Goal: Check status: Check status

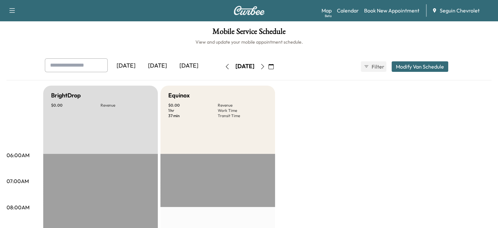
click at [142, 63] on div "[DATE]" at bounding box center [157, 65] width 31 height 15
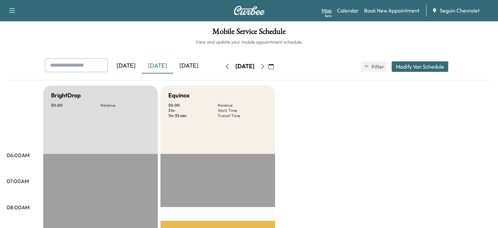
click at [326, 10] on link "Map Beta" at bounding box center [326, 11] width 10 height 8
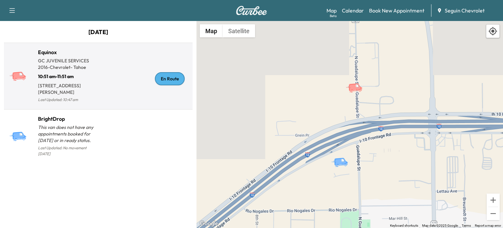
click at [111, 83] on div "En Route" at bounding box center [144, 78] width 92 height 50
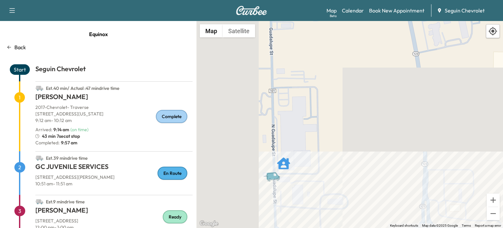
click at [101, 157] on div "Est. 39 min drive time" at bounding box center [113, 156] width 157 height 10
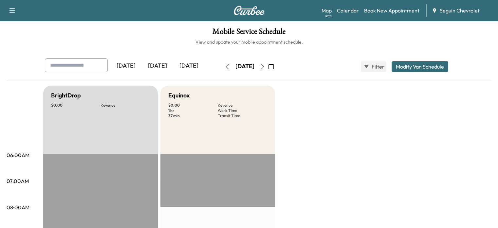
click at [142, 67] on div "[DATE]" at bounding box center [157, 65] width 31 height 15
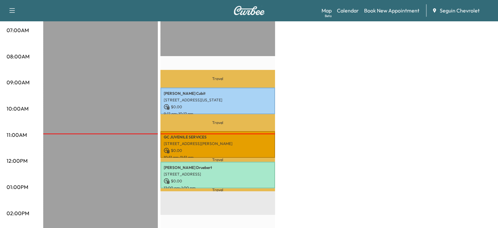
scroll to position [164, 0]
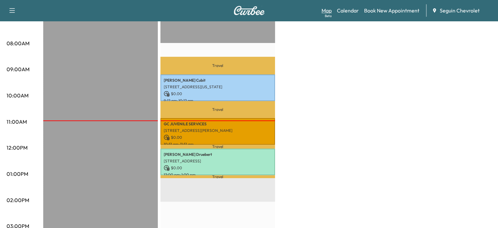
click at [329, 11] on link "Map Beta" at bounding box center [326, 11] width 10 height 8
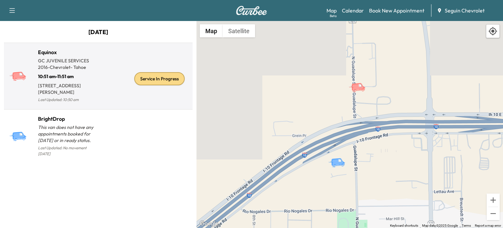
click at [112, 94] on div "Service In Progress" at bounding box center [144, 78] width 92 height 50
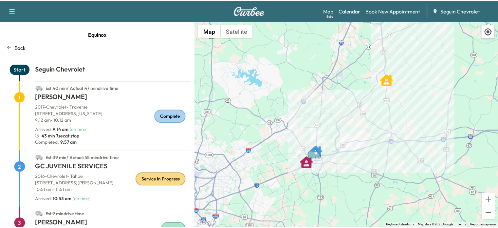
scroll to position [33, 0]
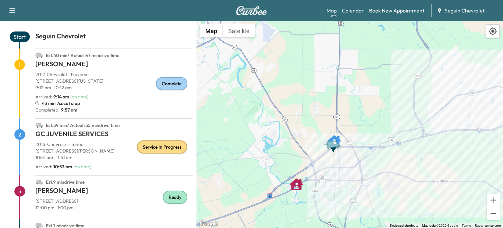
drag, startPoint x: 368, startPoint y: 155, endPoint x: 346, endPoint y: 161, distance: 22.4
click at [346, 161] on div "To activate drag with keyboard, press Alt + Enter. Once in keyboard drag state,…" at bounding box center [349, 124] width 306 height 207
click at [108, 158] on p "10:51 am - 11:51 am" at bounding box center [113, 157] width 157 height 7
click at [56, 136] on h1 "GC JUVENILE SERVICES" at bounding box center [113, 135] width 157 height 12
drag, startPoint x: 54, startPoint y: 146, endPoint x: 67, endPoint y: 146, distance: 12.8
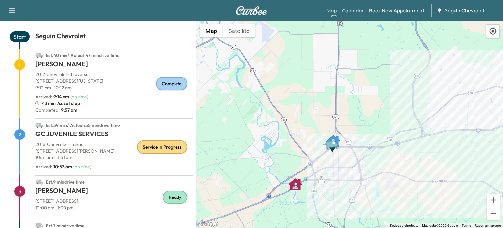
click at [54, 147] on p "2016 - Chevrolet - Tahoe" at bounding box center [113, 144] width 157 height 7
click at [137, 149] on div "Service In Progress" at bounding box center [162, 146] width 50 height 13
click at [65, 139] on h1 "GC JUVENILE SERVICES" at bounding box center [113, 135] width 157 height 12
click at [65, 136] on h1 "GC JUVENILE SERVICES" at bounding box center [113, 135] width 157 height 12
click at [355, 9] on link "Calendar" at bounding box center [353, 11] width 22 height 8
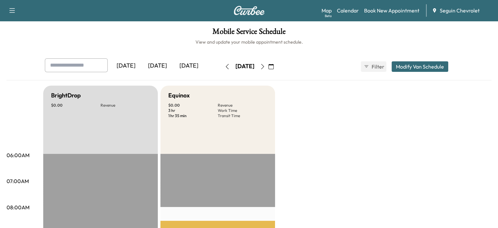
click at [142, 67] on div "[DATE]" at bounding box center [157, 65] width 31 height 15
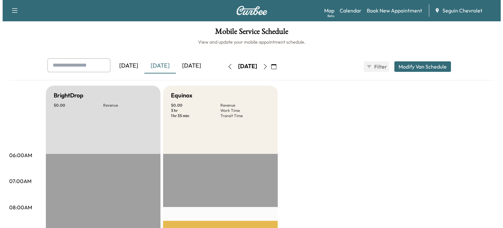
scroll to position [131, 0]
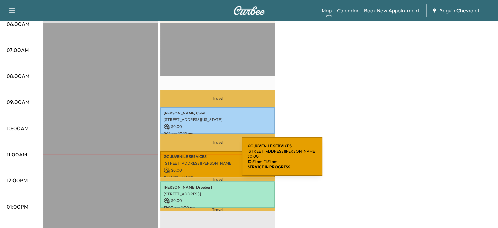
click at [193, 160] on p "[STREET_ADDRESS][PERSON_NAME]" at bounding box center [218, 162] width 108 height 5
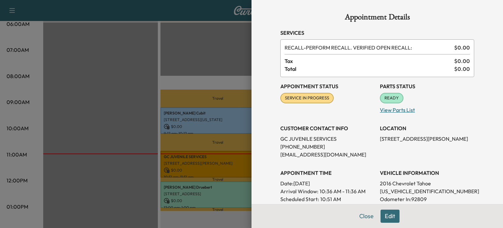
click at [405, 109] on p "View Parts List" at bounding box center [427, 108] width 94 height 10
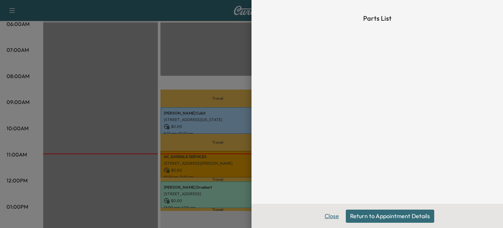
click at [331, 220] on button "Close" at bounding box center [331, 215] width 23 height 13
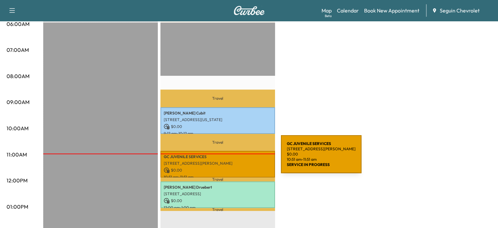
click at [231, 158] on div "GC JUVENILE SERVICES [STREET_ADDRESS][PERSON_NAME] $ 0.00 10:51 am - 11:51 am" at bounding box center [217, 164] width 115 height 27
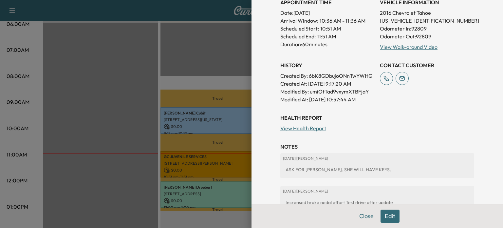
scroll to position [196, 0]
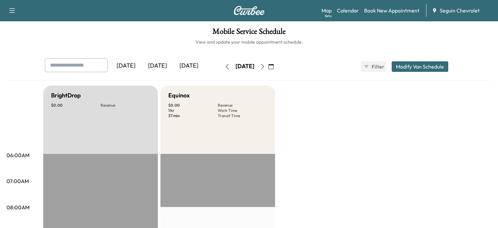
click at [142, 63] on div "[DATE]" at bounding box center [157, 65] width 31 height 15
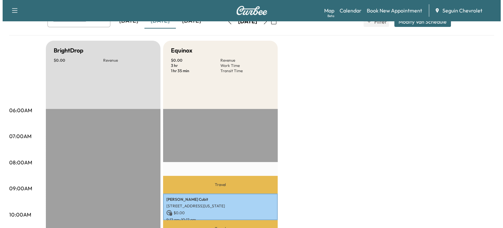
scroll to position [98, 0]
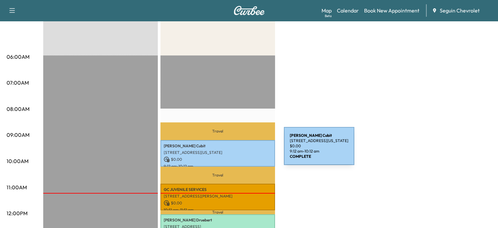
click at [235, 150] on p "[STREET_ADDRESS][US_STATE]" at bounding box center [218, 152] width 108 height 5
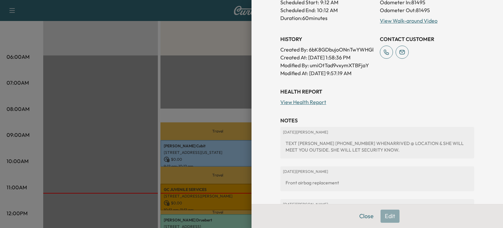
scroll to position [131, 0]
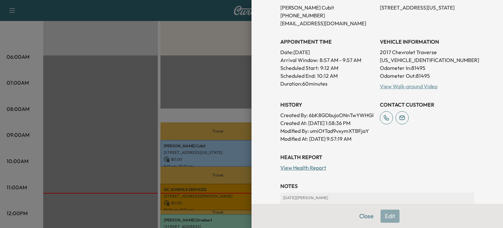
click at [394, 86] on link "View Walk-around Video" at bounding box center [409, 86] width 58 height 7
click at [363, 222] on button "Close" at bounding box center [366, 215] width 23 height 13
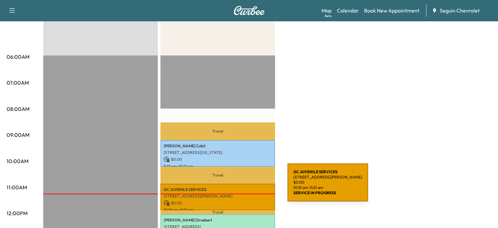
click at [238, 187] on p "GC JUVENILE SERVICES" at bounding box center [218, 189] width 108 height 5
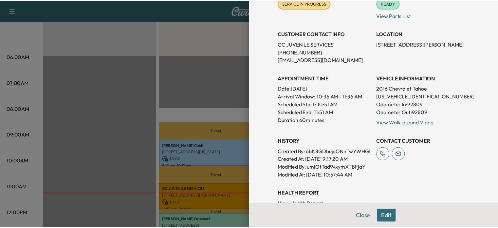
scroll to position [98, 0]
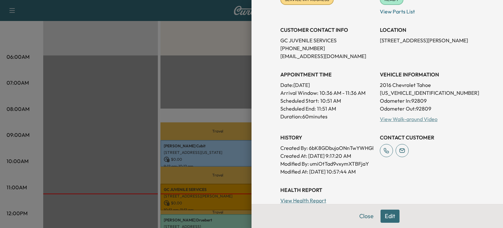
click at [409, 119] on link "View Walk-around Video" at bounding box center [409, 119] width 58 height 7
click at [209, 66] on div at bounding box center [251, 114] width 503 height 228
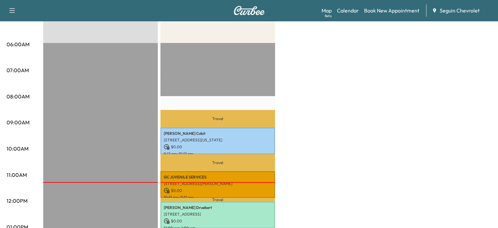
scroll to position [131, 0]
